Goal: Understand process/instructions

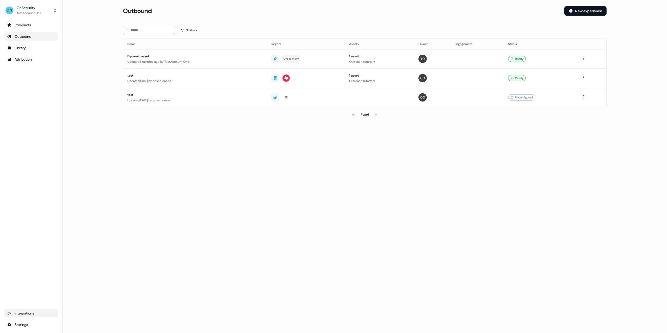
click at [24, 316] on div "Integrations" at bounding box center [31, 313] width 48 height 5
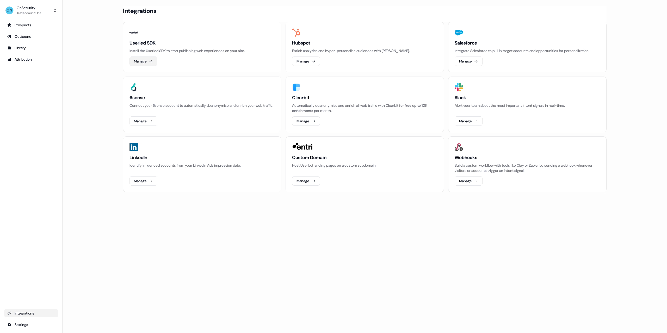
click at [139, 63] on button "Manage" at bounding box center [144, 61] width 28 height 9
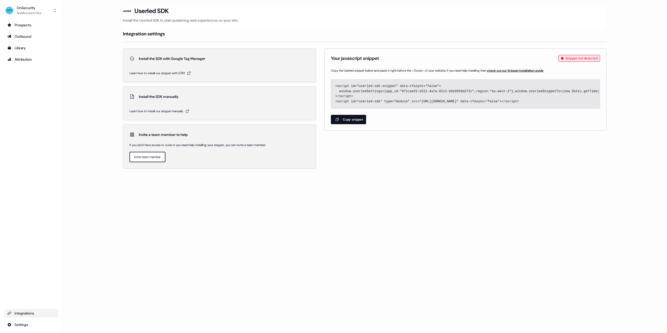
click at [542, 68] on span "Copy the Userled snippet below and paste it right before the </body> of your we…" at bounding box center [465, 70] width 269 height 5
click at [543, 69] on span "check out our Snippet installation guide" at bounding box center [515, 71] width 57 height 4
click at [23, 36] on div "Outbound" at bounding box center [31, 36] width 48 height 5
drag, startPoint x: 557, startPoint y: 77, endPoint x: 571, endPoint y: 70, distance: 15.7
click at [576, 61] on span "Snippet not detected" at bounding box center [582, 58] width 32 height 5
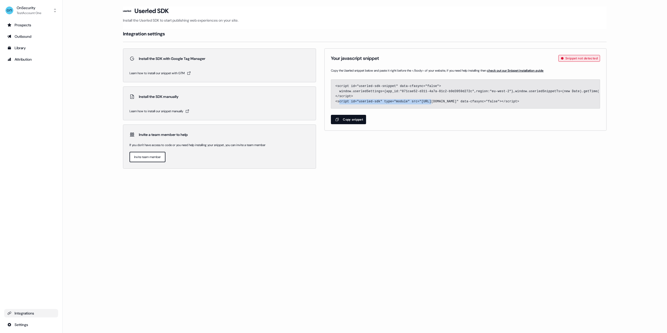
drag, startPoint x: 364, startPoint y: 105, endPoint x: 448, endPoint y: 105, distance: 84.2
click at [448, 105] on span "<script id="userled-sdk-snippet" data-cfasync="false"> window.userledSettings={…" at bounding box center [465, 94] width 269 height 29
drag, startPoint x: 395, startPoint y: 109, endPoint x: 526, endPoint y: 111, distance: 131.6
click at [533, 111] on div "Your javascript snippet Snippet not detected Copy the Userled snippet below and…" at bounding box center [465, 89] width 282 height 82
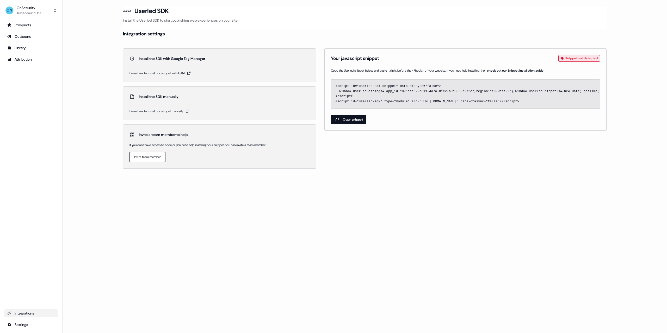
drag, startPoint x: 485, startPoint y: 103, endPoint x: 332, endPoint y: 85, distance: 153.9
click at [333, 86] on span "<script id="userled-sdk-snippet" data-cfasync="false"> window.userledSettings={…" at bounding box center [465, 94] width 269 height 29
click at [81, 103] on main "Loading... Userled SDK Install the Userled SDK to start publishing web experien…" at bounding box center [365, 94] width 605 height 177
click at [29, 38] on div "Outbound" at bounding box center [31, 36] width 48 height 5
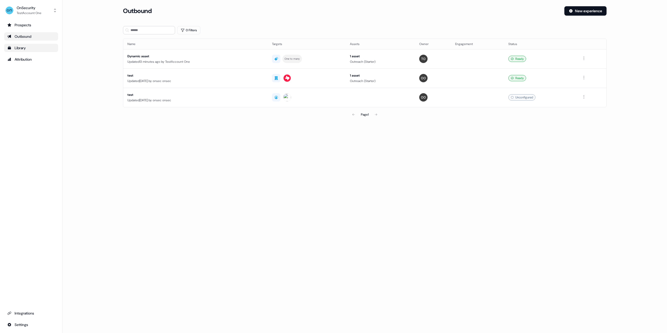
click at [25, 48] on div "Library" at bounding box center [31, 47] width 48 height 5
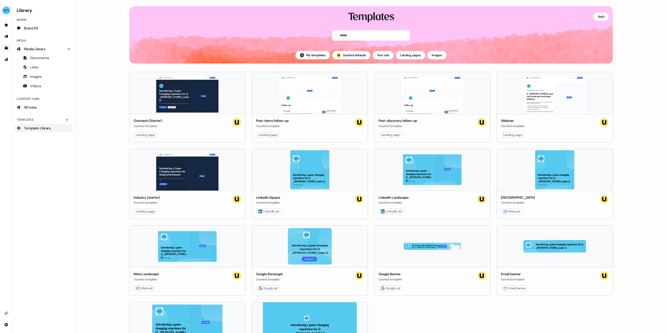
click at [8, 11] on img "side nav menu" at bounding box center [6, 10] width 8 height 8
click at [26, 26] on div "Help documentation" at bounding box center [27, 24] width 50 height 9
